Goal: Find contact information: Find contact information

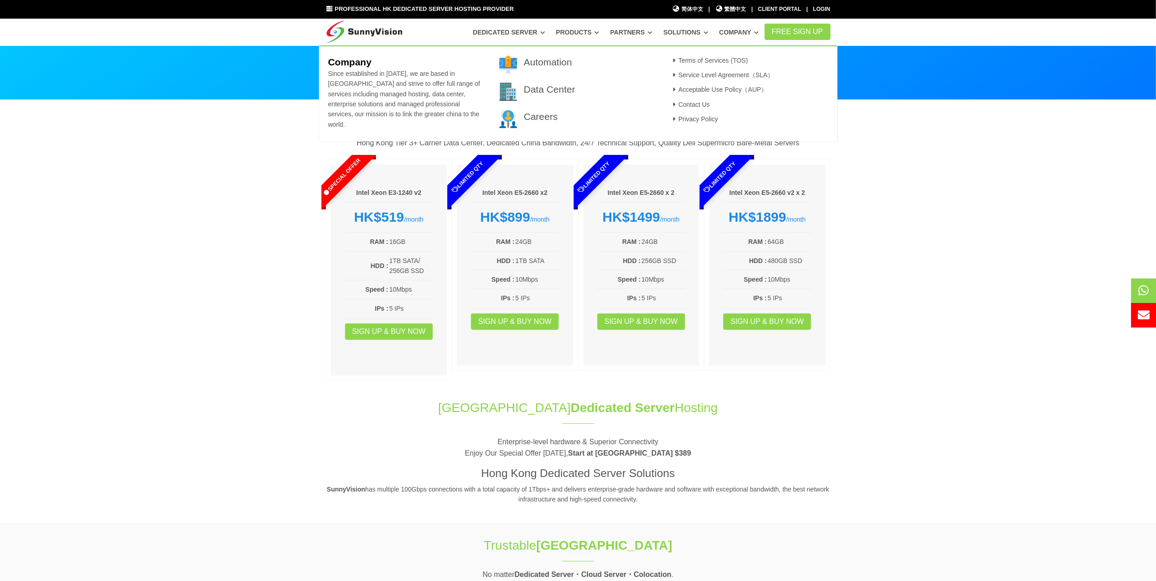
click at [752, 36] on link "Company" at bounding box center [739, 32] width 40 height 16
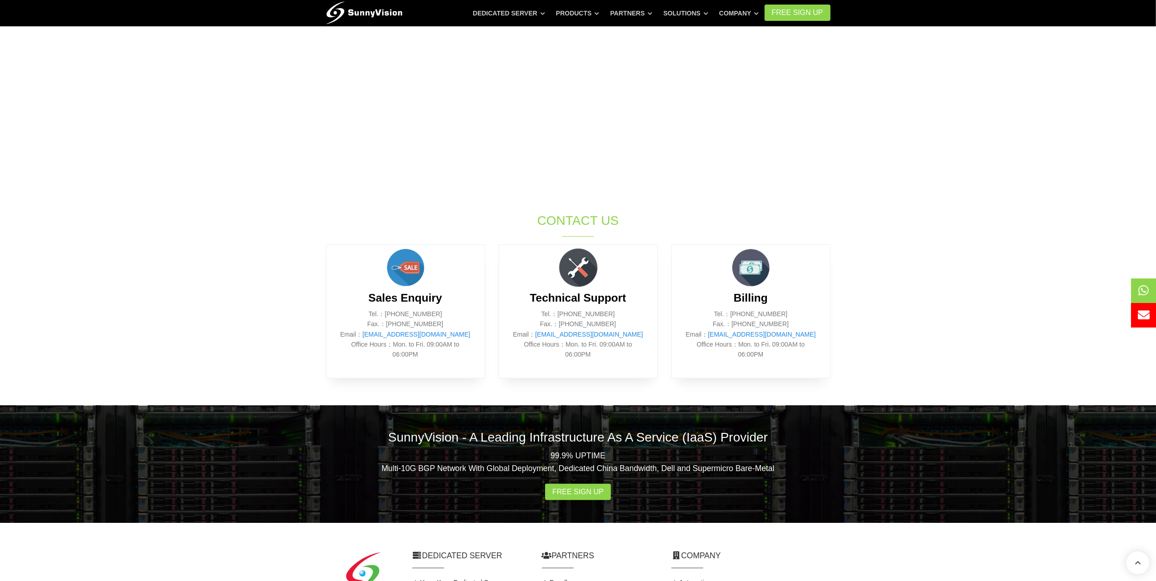
scroll to position [190, 0]
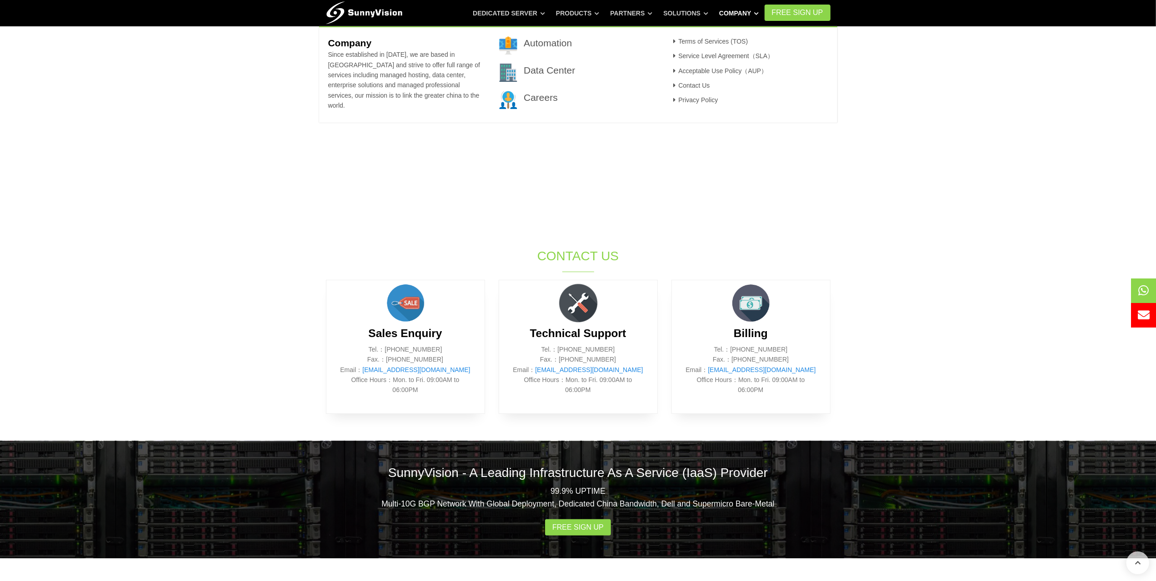
click at [759, 18] on link "Company" at bounding box center [739, 13] width 40 height 16
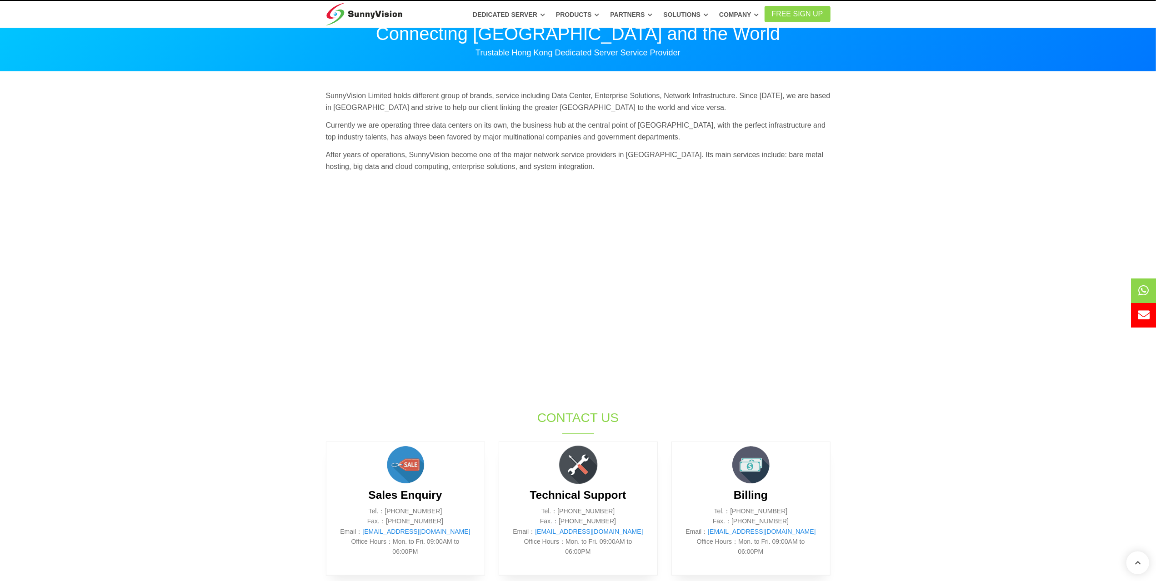
scroll to position [8, 0]
